Goal: Check status: Check status

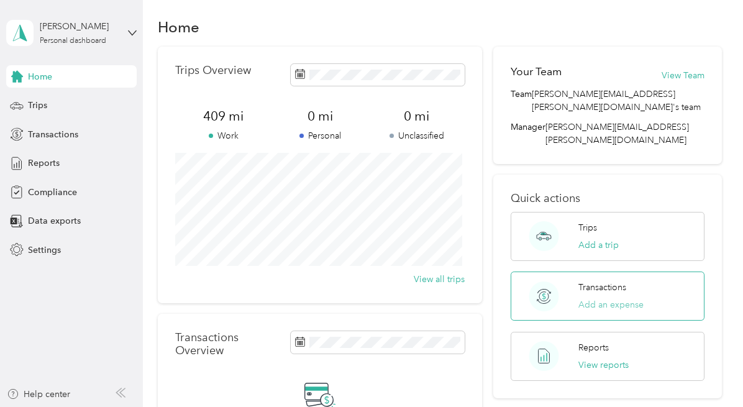
scroll to position [8, 0]
click at [63, 163] on div "Reports" at bounding box center [71, 163] width 130 height 22
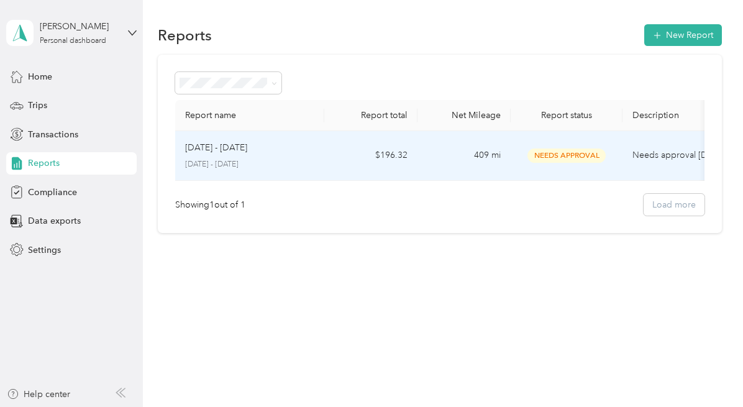
click at [250, 155] on div "[DATE] - [DATE] [DATE] - [DATE]" at bounding box center [249, 155] width 129 height 29
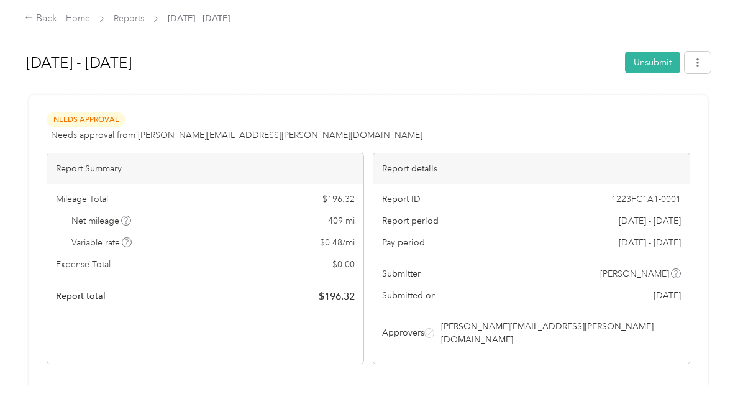
click at [432, 330] on icon at bounding box center [429, 333] width 6 height 6
click at [605, 323] on span "[PERSON_NAME][EMAIL_ADDRESS][PERSON_NAME][DOMAIN_NAME]" at bounding box center [560, 333] width 238 height 26
click at [599, 381] on div "Trips (5) Expense (0)" at bounding box center [368, 395] width 643 height 29
click at [699, 71] on button "button" at bounding box center [697, 63] width 26 height 22
click at [699, 68] on button "button" at bounding box center [697, 63] width 26 height 22
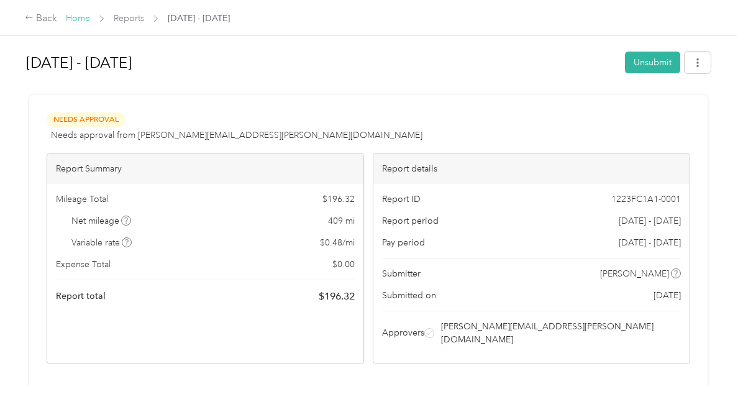
click at [78, 22] on link "Home" at bounding box center [78, 18] width 24 height 11
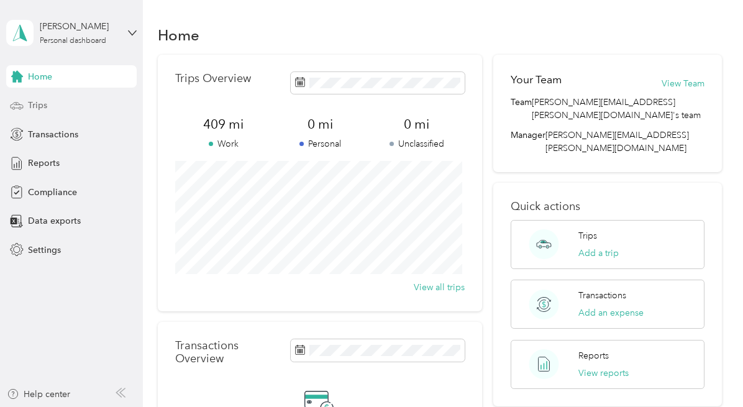
click at [23, 112] on icon at bounding box center [17, 106] width 14 height 14
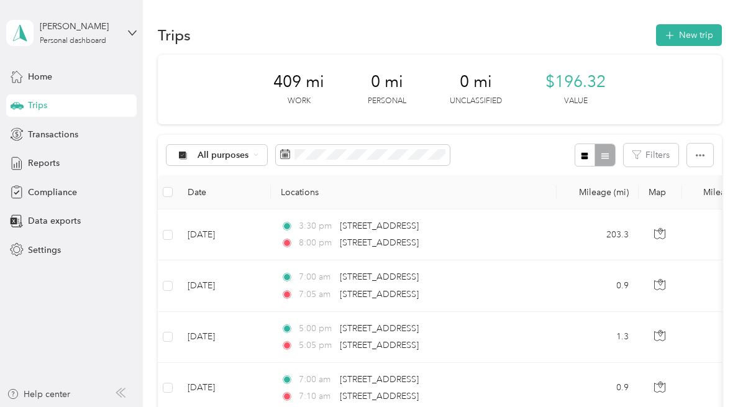
click at [51, 63] on div "[PERSON_NAME] Personal dashboard Home Trips Transactions Reports Compliance Dat…" at bounding box center [71, 130] width 130 height 261
click at [49, 70] on span "Home" at bounding box center [40, 76] width 24 height 13
